Goal: Task Accomplishment & Management: Manage account settings

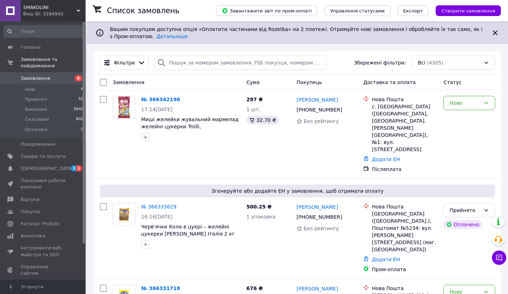
click at [42, 75] on span "Замовлення" at bounding box center [36, 78] width 30 height 6
click at [48, 7] on span "SMAKOLINI" at bounding box center [49, 7] width 53 height 6
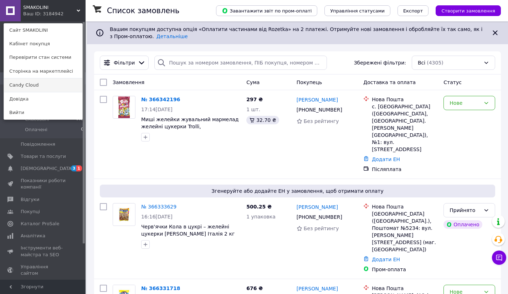
click at [40, 86] on link "Candy Cloud" at bounding box center [43, 85] width 78 height 14
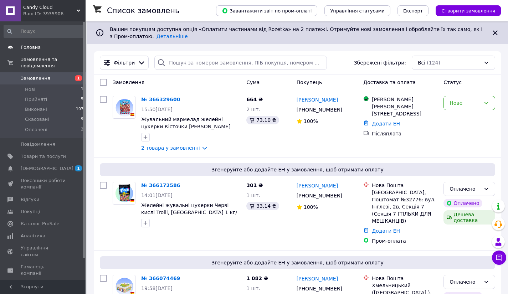
click at [32, 44] on link "Головна" at bounding box center [44, 47] width 88 height 12
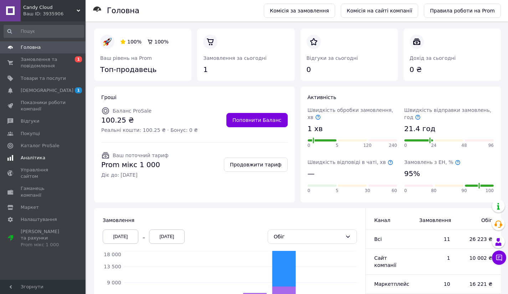
click at [44, 155] on span "Аналітика" at bounding box center [43, 158] width 45 height 6
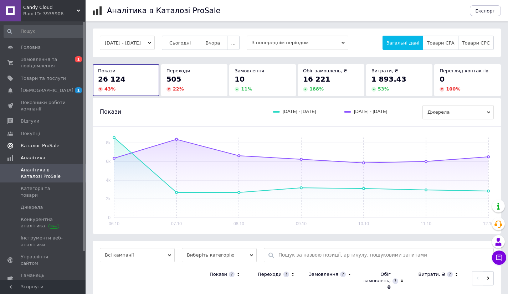
click at [51, 142] on link "Каталог ProSale" at bounding box center [44, 146] width 88 height 12
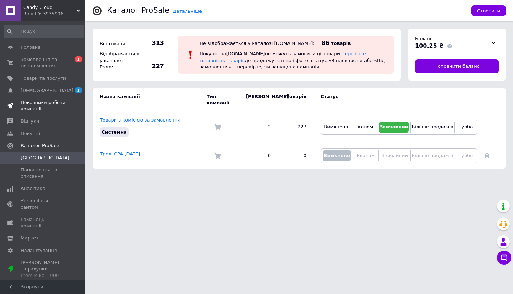
click at [57, 104] on span "Показники роботи компанії" at bounding box center [43, 105] width 45 height 13
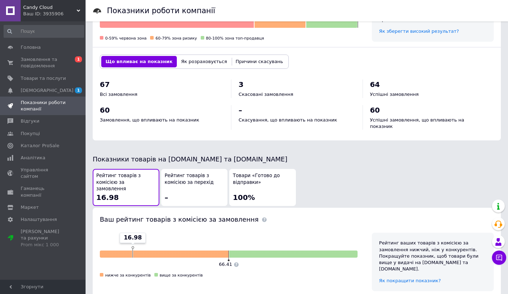
scroll to position [278, 0]
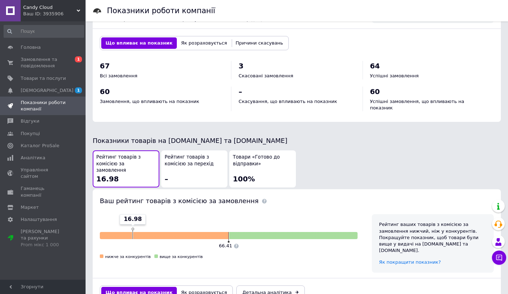
click at [221, 161] on div "Рейтинг товарів з комісією за перехід –" at bounding box center [194, 169] width 59 height 30
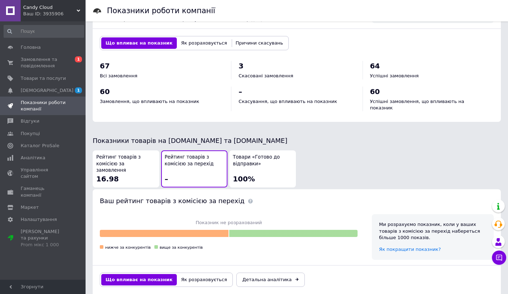
click at [125, 165] on div "Рейтинг товарів з комісією за замовлення 16.98" at bounding box center [125, 169] width 59 height 30
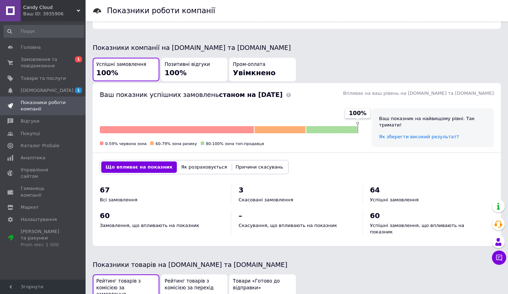
scroll to position [0, 0]
